Goal: Register for event/course

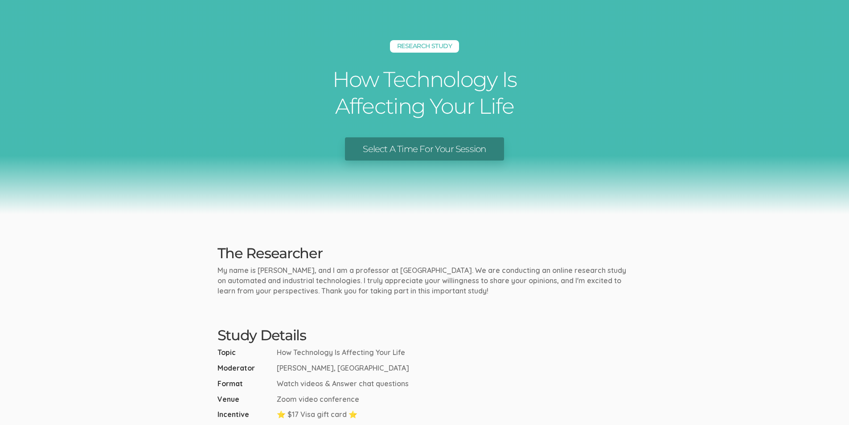
click at [423, 152] on link "Select A Time For Your Session" at bounding box center [424, 149] width 159 height 24
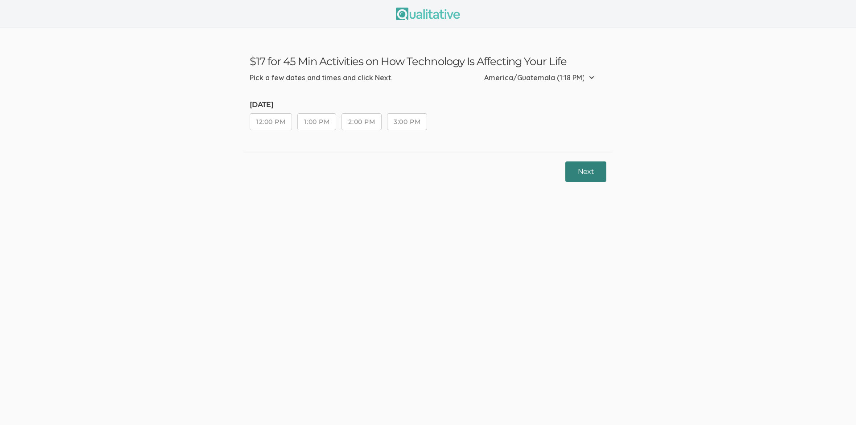
click at [582, 172] on button "Next" at bounding box center [585, 171] width 41 height 21
click at [409, 124] on button "3:00 PM" at bounding box center [407, 121] width 40 height 17
click at [591, 76] on select "Etc/GMT-14 (9:18 AM) Pacific/Kiritimati (9:18 AM) Etc/GMT-13 (8:18 AM) Pacific/…" at bounding box center [541, 78] width 115 height 20
select select "US/Central"
click at [515, 68] on select "Etc/GMT-14 (9:18 AM) Pacific/Kiritimati (9:18 AM) Etc/GMT-13 (8:18 AM) Pacific/…" at bounding box center [541, 78] width 115 height 20
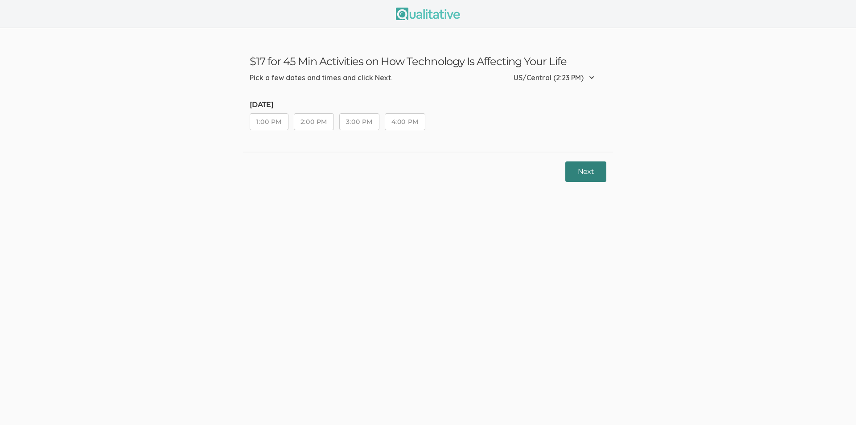
click at [586, 168] on button "Next" at bounding box center [585, 171] width 41 height 21
click at [404, 122] on button "4:00 PM" at bounding box center [405, 121] width 41 height 17
click at [587, 173] on button "Next" at bounding box center [585, 171] width 41 height 21
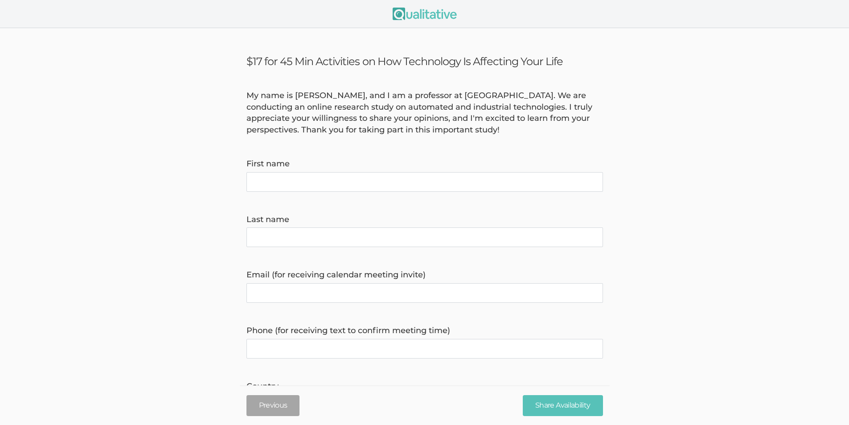
click at [395, 177] on name "First name" at bounding box center [425, 182] width 357 height 20
type name "[PERSON_NAME]"
type name "cullerton"
type invite\) "[EMAIL_ADDRESS][DOMAIN_NAME]"
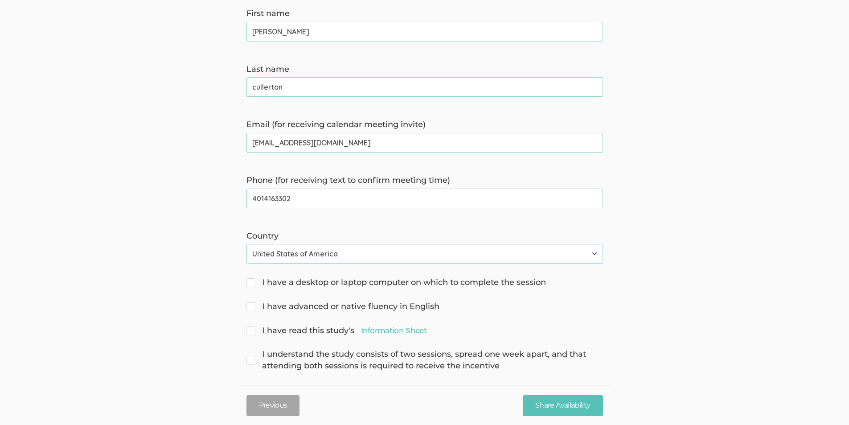
scroll to position [159, 0]
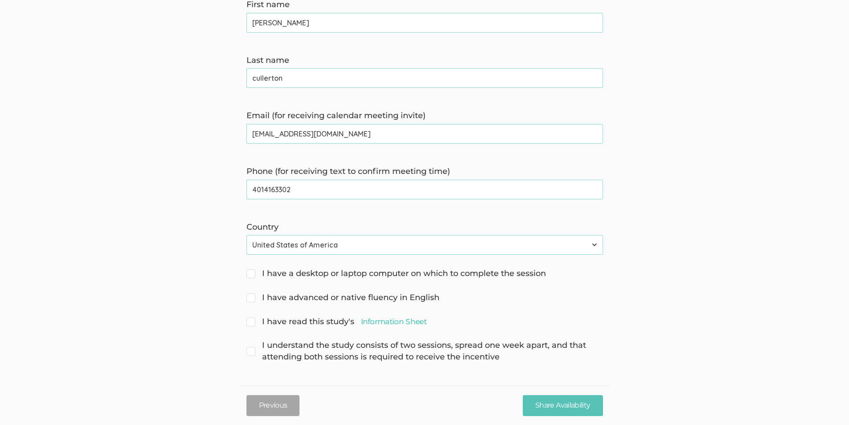
click at [301, 190] on time\) "4014163302" at bounding box center [425, 190] width 357 height 20
click at [296, 191] on time\) "4014163302" at bounding box center [425, 190] width 357 height 20
click at [273, 191] on time\) "401" at bounding box center [425, 190] width 357 height 20
type time\) "4015268801"
click at [251, 350] on span "I understand the study consists of two sessions, spread one week apart, and tha…" at bounding box center [425, 351] width 357 height 23
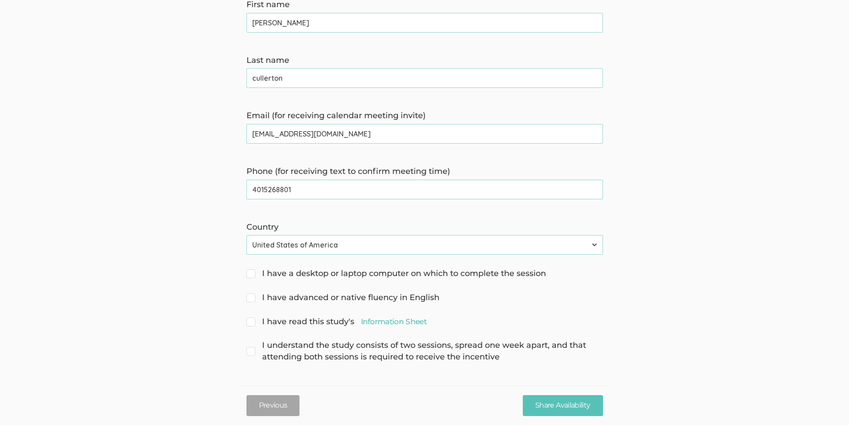
click at [251, 347] on input "I understand the study consists of two sessions, spread one week apart, and tha…" at bounding box center [250, 345] width 6 height 6
checkbox input "true"
click at [255, 323] on span "I have read this study's Information Sheet" at bounding box center [337, 322] width 180 height 12
click at [252, 323] on input "I have read this study's Information Sheet" at bounding box center [250, 321] width 6 height 6
checkbox input "true"
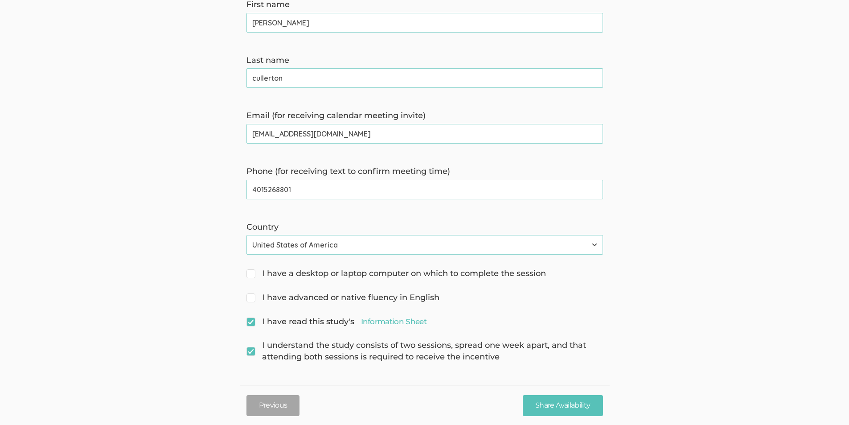
click at [251, 302] on span "I have advanced or native fluency in English" at bounding box center [343, 298] width 193 height 12
click at [251, 300] on input "I have advanced or native fluency in English" at bounding box center [250, 297] width 6 height 6
checkbox input "true"
click at [255, 274] on span "I have a desktop or laptop computer on which to complete the session" at bounding box center [397, 274] width 300 height 12
click at [252, 274] on input "I have a desktop or laptop computer on which to complete the session" at bounding box center [250, 273] width 6 height 6
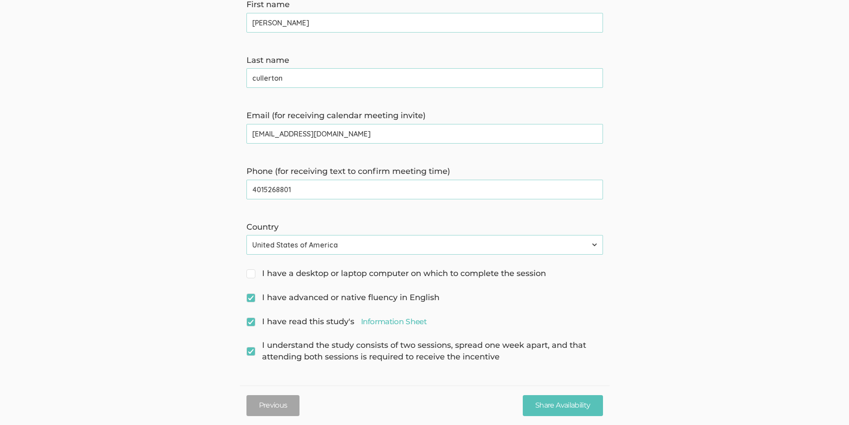
checkbox input "true"
drag, startPoint x: 584, startPoint y: 401, endPoint x: 373, endPoint y: 196, distance: 294.2
click at [584, 399] on input "Share Availability" at bounding box center [563, 405] width 80 height 21
